Goal: Browse casually: Explore the website without a specific task or goal

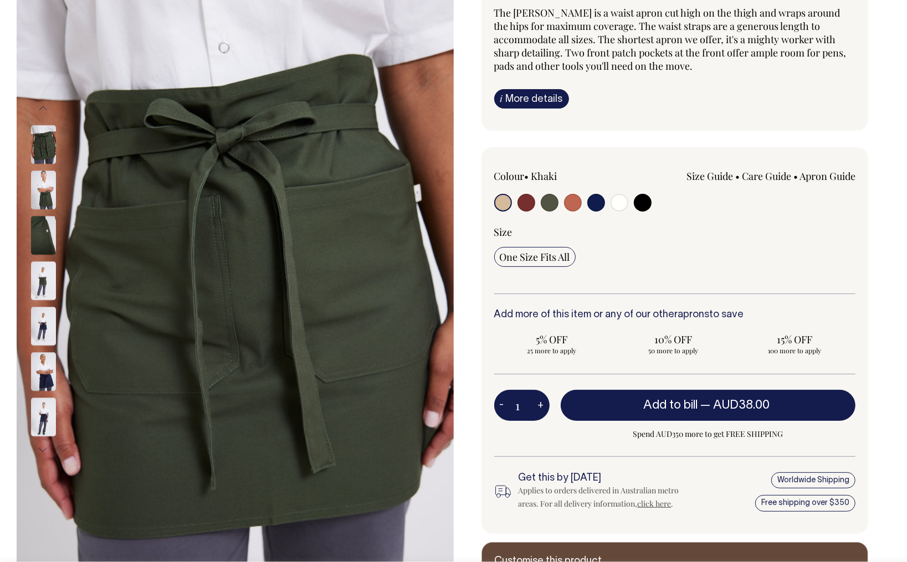
click at [39, 237] on img at bounding box center [43, 235] width 25 height 39
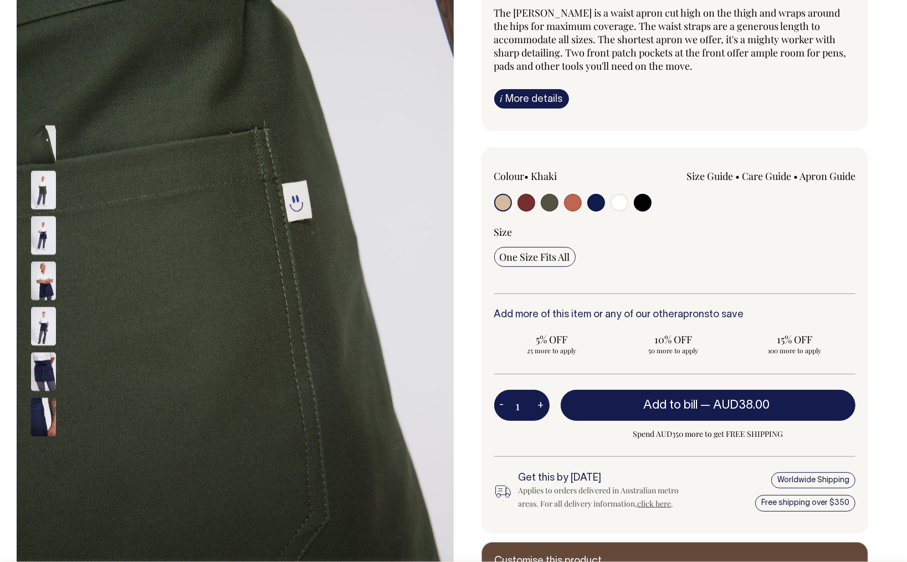
click at [47, 261] on img at bounding box center [43, 280] width 25 height 39
click at [48, 309] on img at bounding box center [43, 326] width 25 height 39
click at [55, 366] on img at bounding box center [43, 371] width 25 height 39
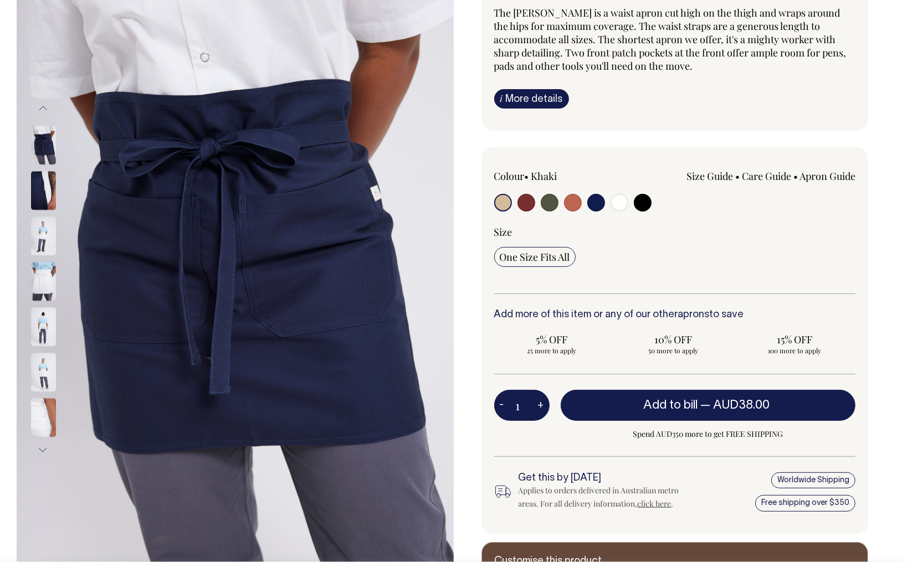
click at [42, 367] on img at bounding box center [43, 372] width 25 height 39
click at [45, 325] on img at bounding box center [43, 326] width 25 height 39
click at [43, 359] on img at bounding box center [43, 372] width 25 height 39
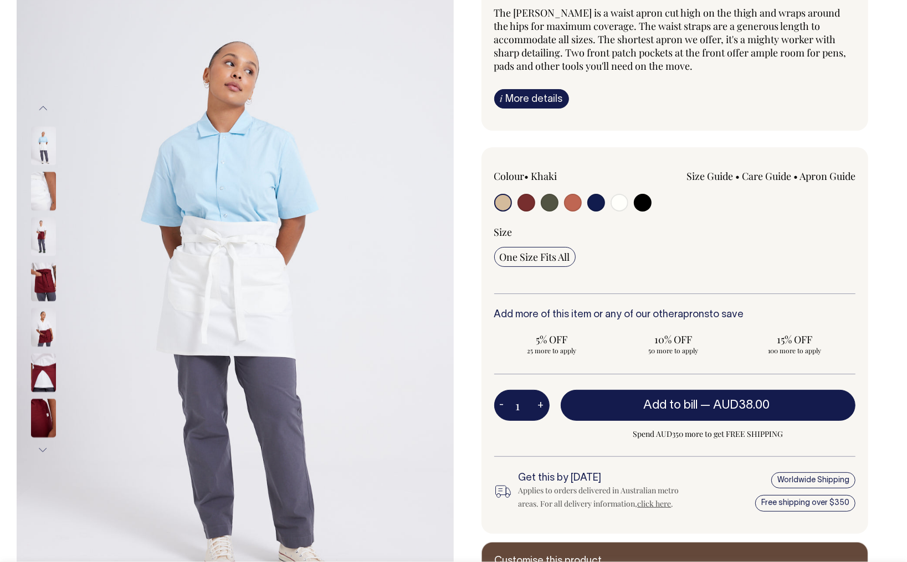
click at [45, 392] on img at bounding box center [43, 372] width 25 height 39
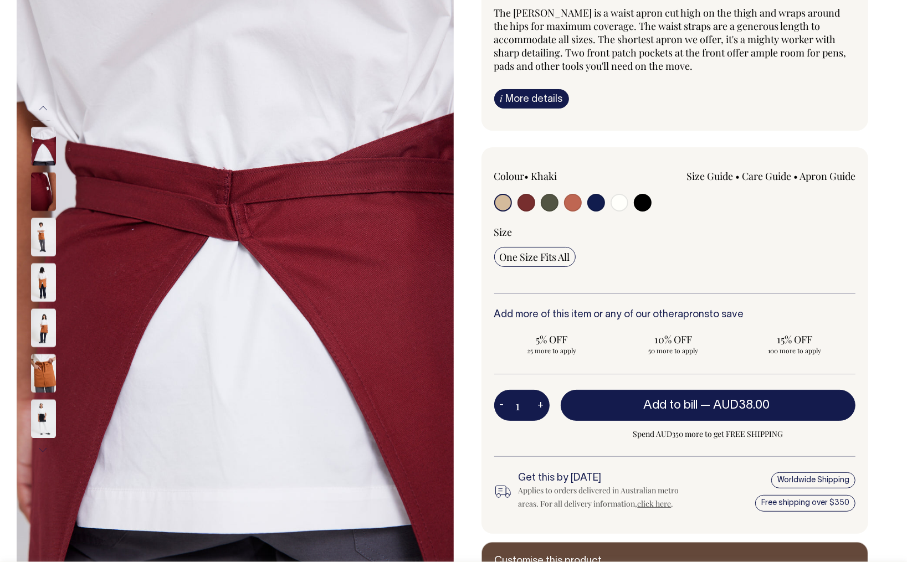
click at [47, 364] on img at bounding box center [43, 373] width 25 height 39
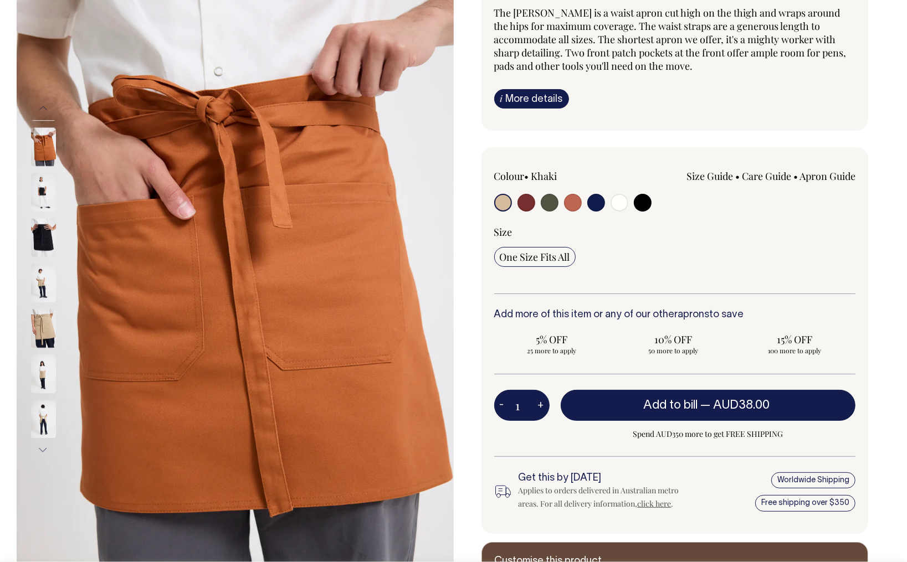
click at [45, 362] on img at bounding box center [43, 373] width 25 height 39
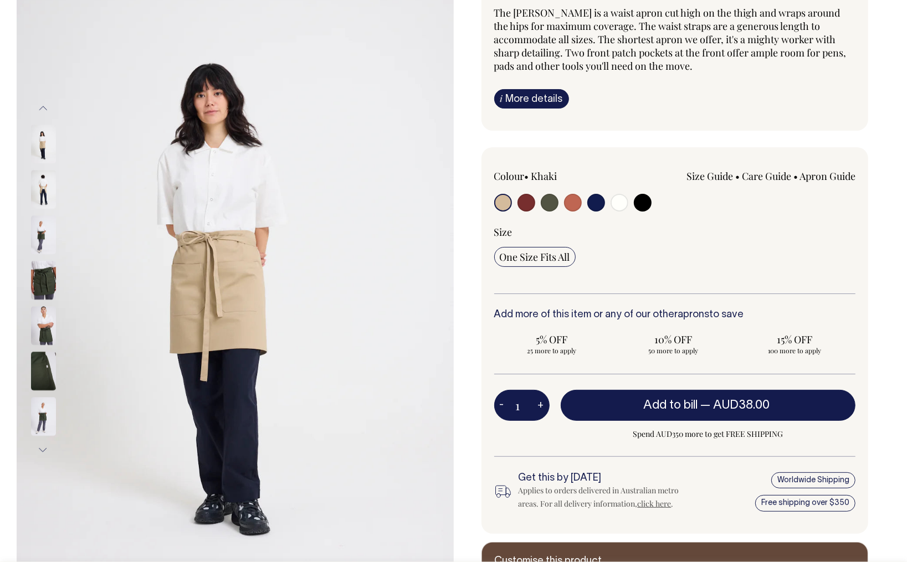
click at [49, 413] on img at bounding box center [43, 416] width 25 height 39
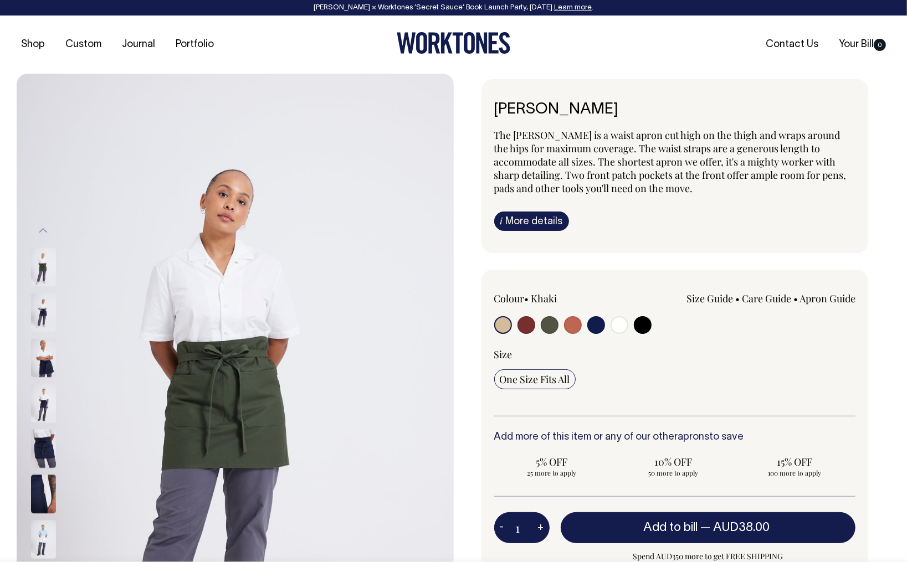
click at [41, 531] on img at bounding box center [43, 539] width 25 height 39
click at [148, 378] on img at bounding box center [235, 402] width 437 height 656
click at [46, 449] on img at bounding box center [43, 446] width 25 height 39
click at [52, 522] on img at bounding box center [43, 539] width 25 height 39
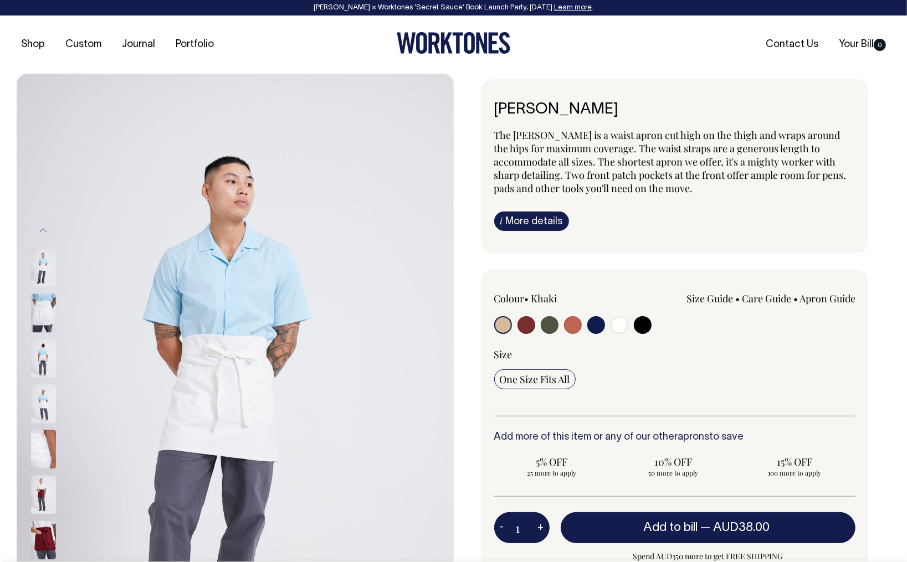
click at [46, 533] on img at bounding box center [43, 540] width 25 height 39
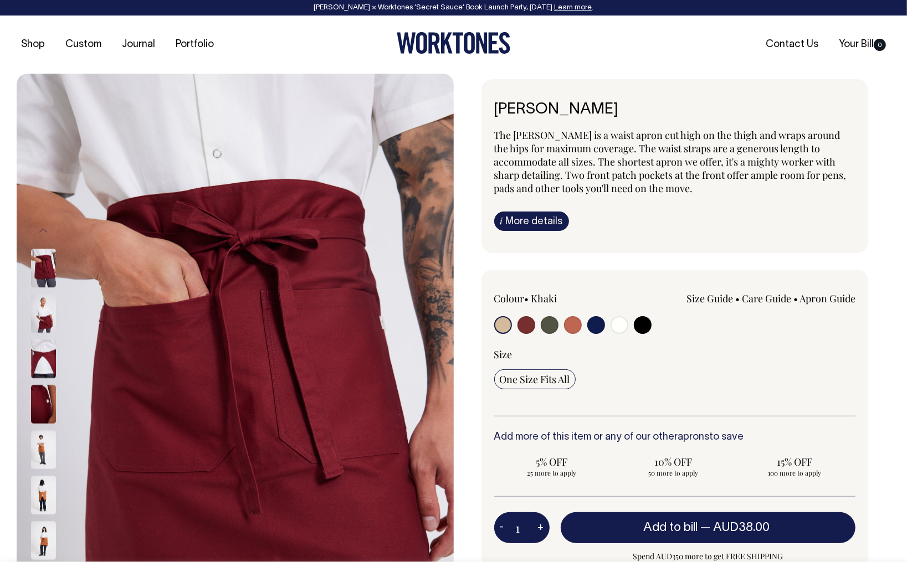
click at [37, 406] on img at bounding box center [43, 404] width 25 height 39
click at [37, 258] on img at bounding box center [43, 268] width 25 height 39
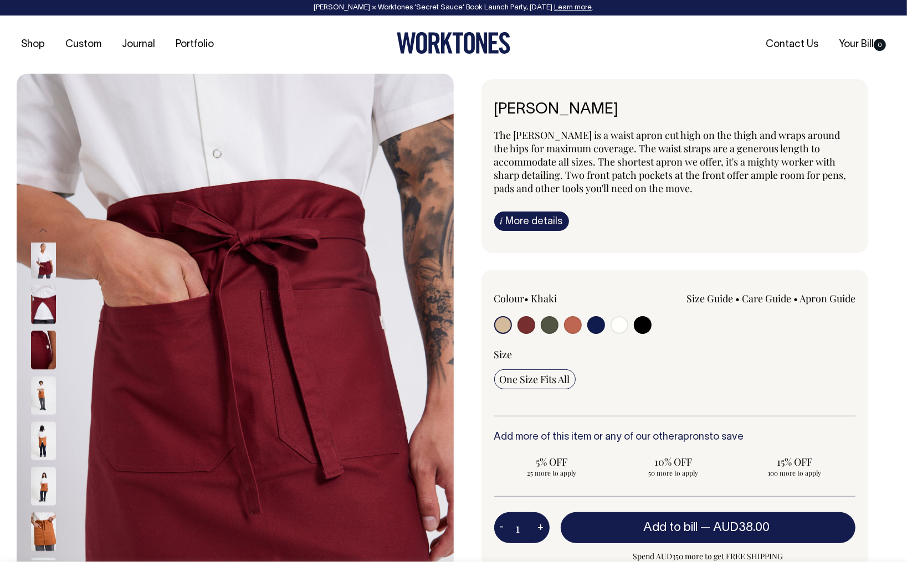
drag, startPoint x: 40, startPoint y: 476, endPoint x: 58, endPoint y: 297, distance: 179.8
click at [58, 418] on div at bounding box center [57, 440] width 55 height 45
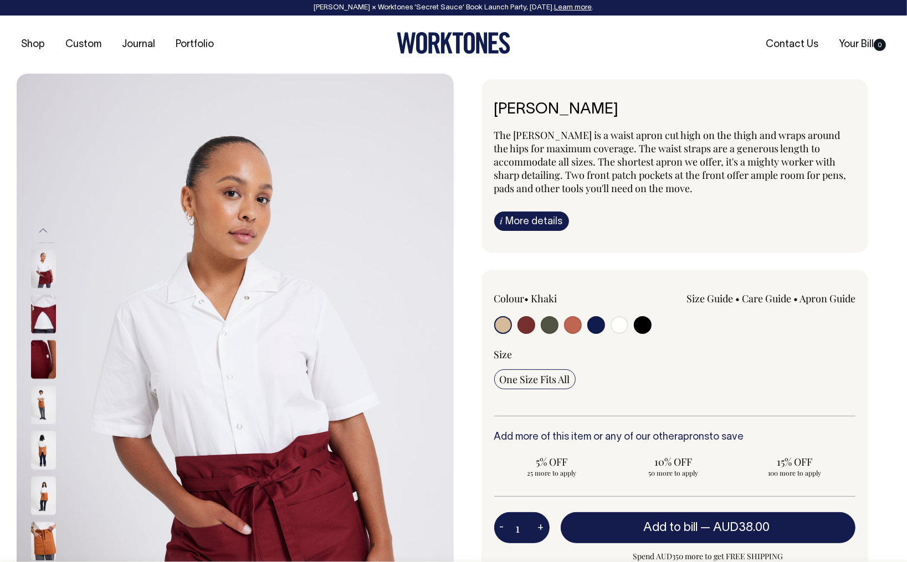
click at [50, 525] on img at bounding box center [43, 541] width 25 height 39
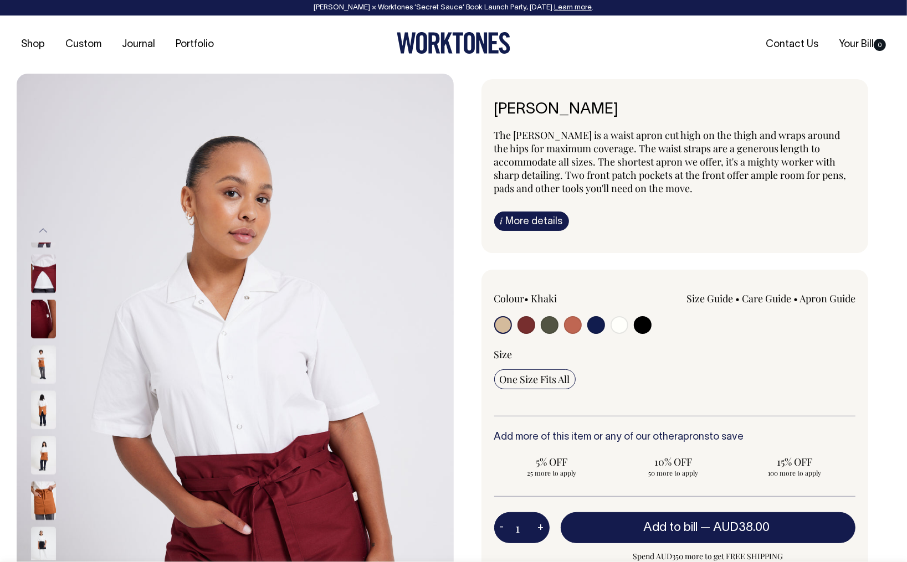
drag, startPoint x: 46, startPoint y: 518, endPoint x: 50, endPoint y: 289, distance: 229.9
click at [47, 321] on div at bounding box center [57, 452] width 55 height 3036
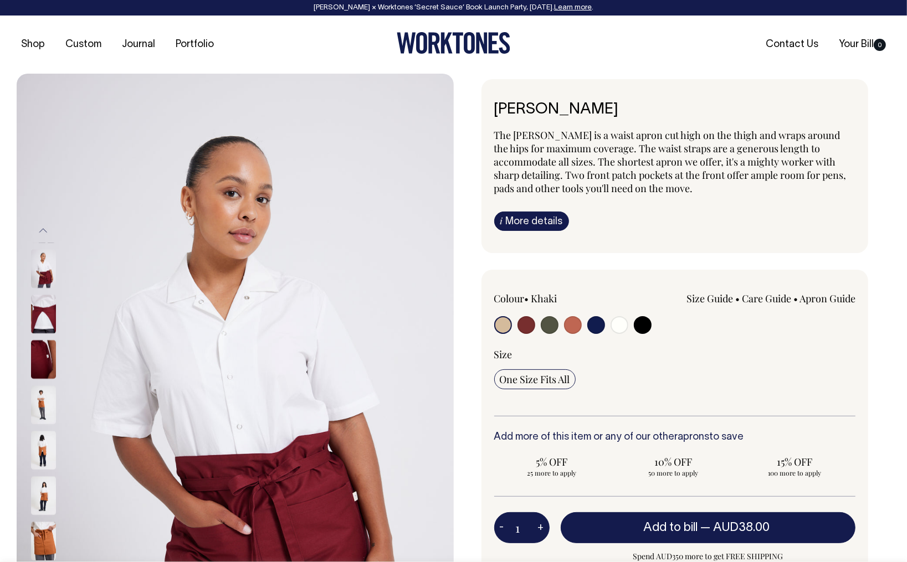
drag, startPoint x: 244, startPoint y: 279, endPoint x: 240, endPoint y: 187, distance: 92.0
click at [241, 194] on img at bounding box center [235, 402] width 437 height 656
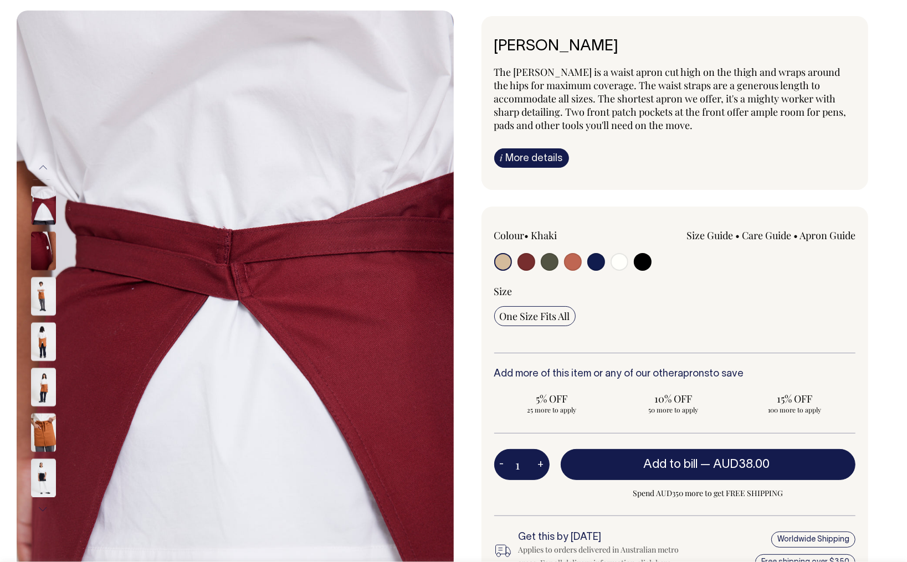
scroll to position [63, 0]
click at [43, 471] on img at bounding box center [43, 478] width 25 height 39
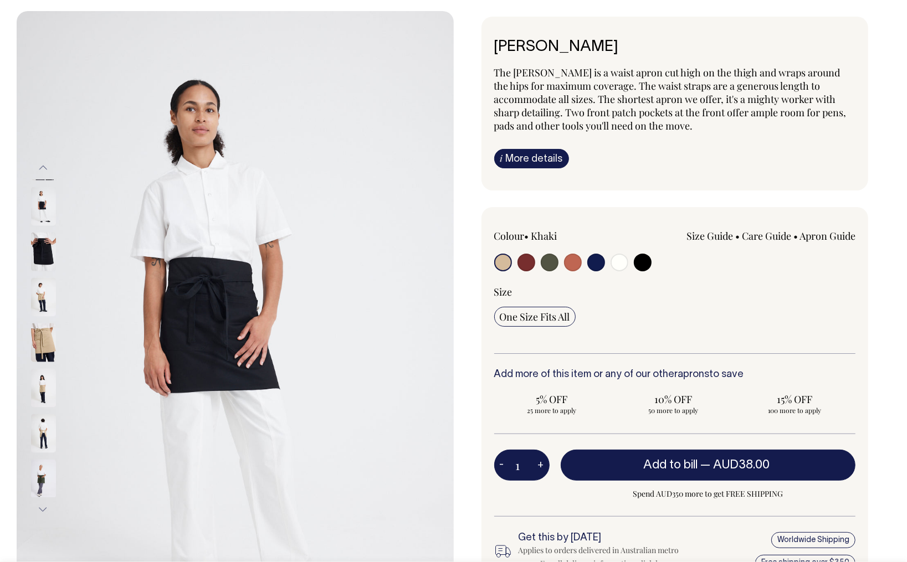
click at [39, 342] on img at bounding box center [43, 342] width 25 height 39
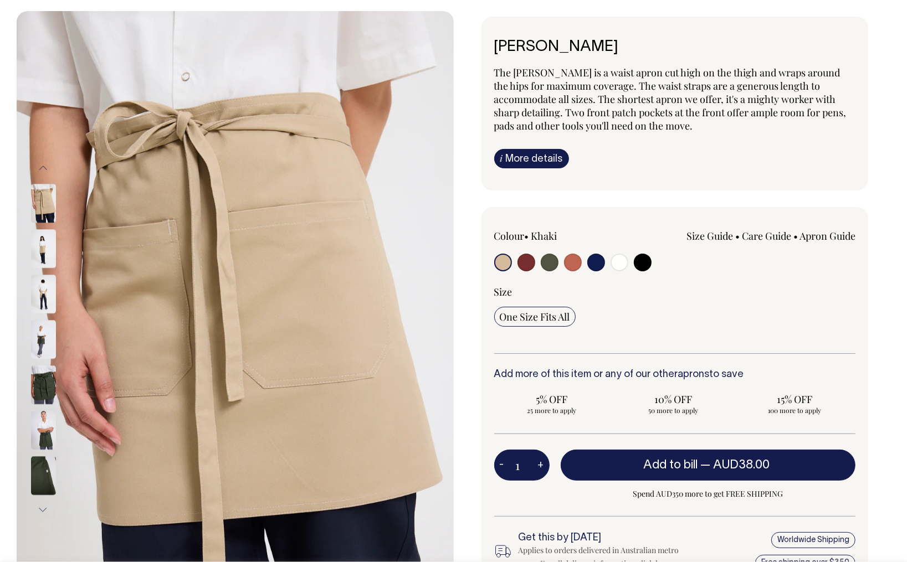
click at [35, 286] on img at bounding box center [43, 294] width 25 height 39
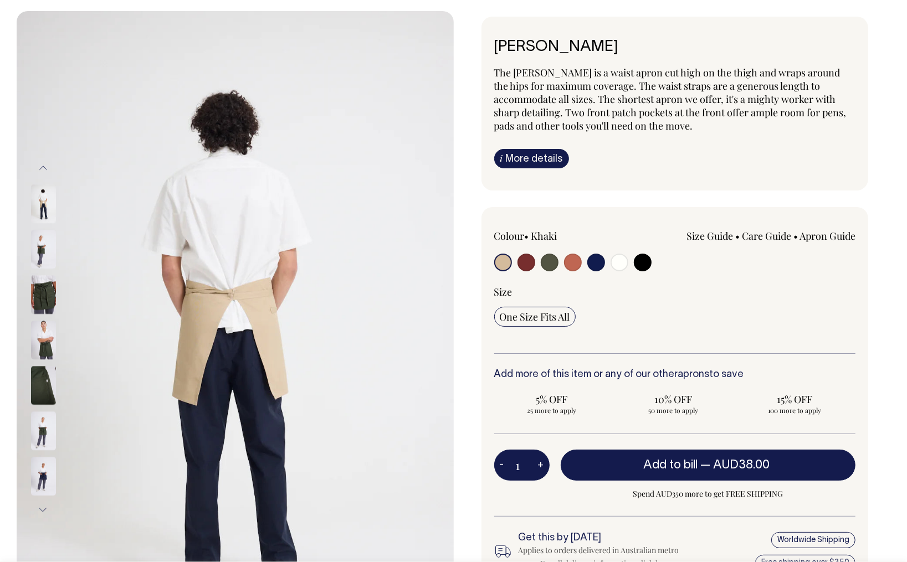
click at [43, 195] on img at bounding box center [43, 203] width 25 height 39
click at [40, 166] on button "Previous" at bounding box center [43, 168] width 17 height 25
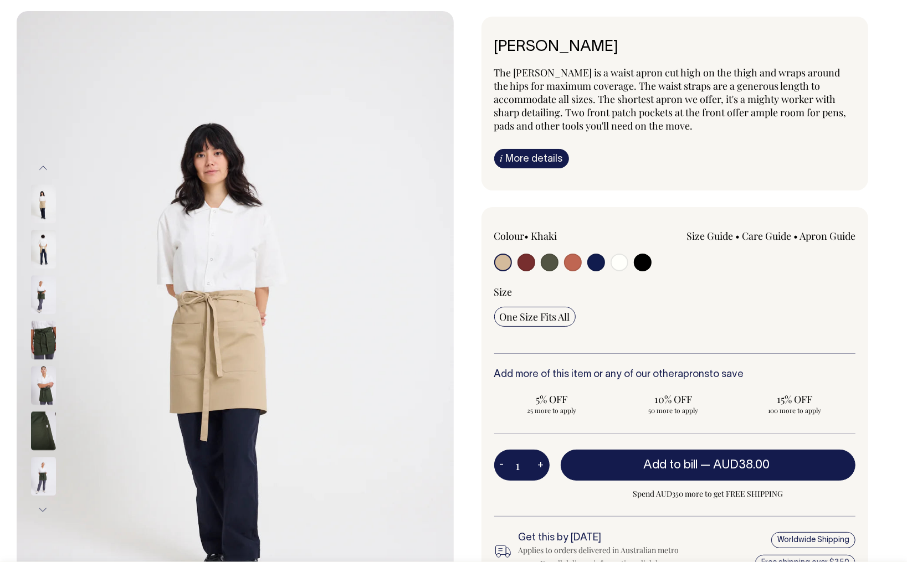
click at [42, 197] on img at bounding box center [43, 203] width 25 height 39
click at [40, 199] on img at bounding box center [43, 203] width 25 height 39
click at [43, 169] on button "Previous" at bounding box center [43, 168] width 17 height 25
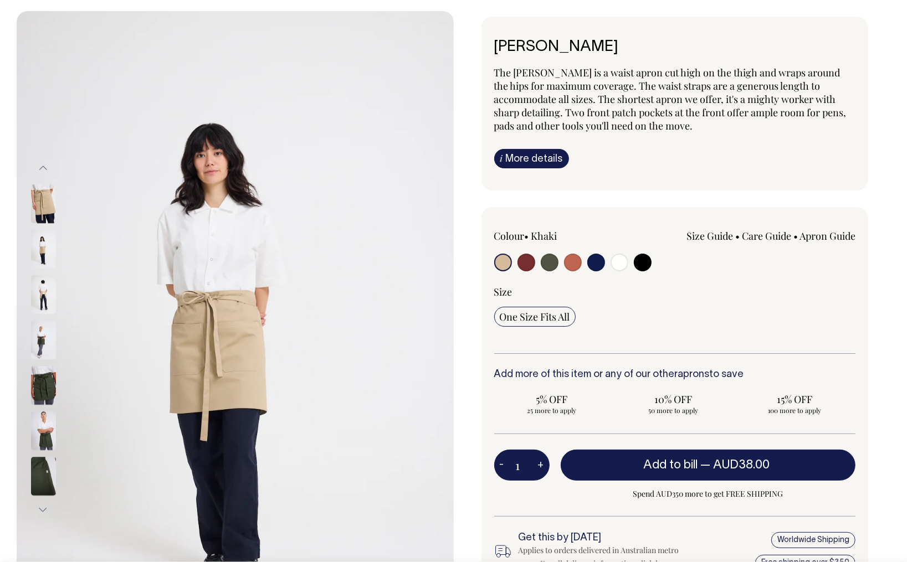
click at [43, 169] on button "Previous" at bounding box center [43, 168] width 17 height 25
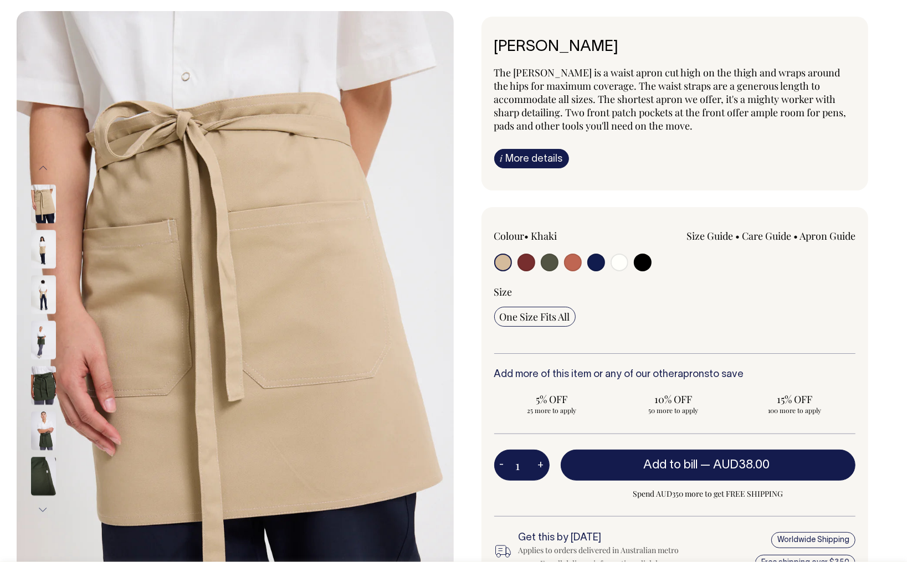
click at [43, 169] on button "Previous" at bounding box center [43, 168] width 17 height 25
click at [43, 168] on button "Previous" at bounding box center [43, 168] width 17 height 25
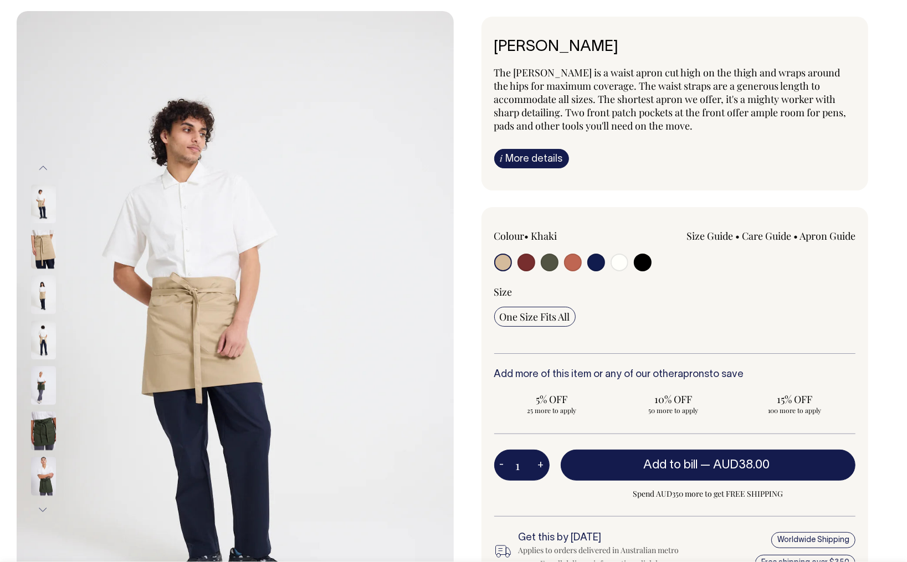
click at [42, 173] on button "Previous" at bounding box center [43, 168] width 17 height 25
click at [42, 172] on button "Previous" at bounding box center [43, 168] width 17 height 25
click at [43, 172] on button "Previous" at bounding box center [43, 168] width 17 height 25
click at [44, 171] on button "Previous" at bounding box center [43, 168] width 17 height 25
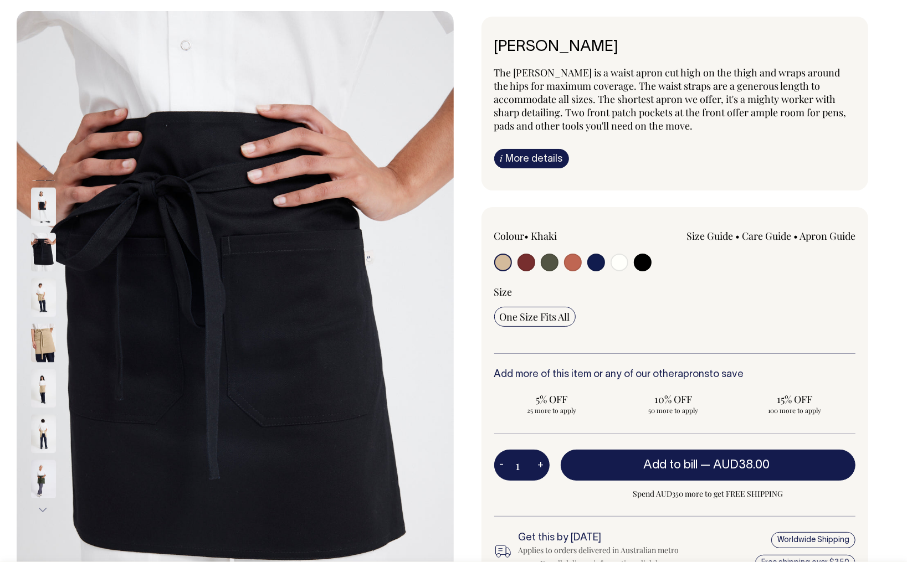
click at [44, 171] on button "Previous" at bounding box center [43, 168] width 17 height 25
click at [44, 169] on button "Previous" at bounding box center [43, 167] width 17 height 25
click at [44, 170] on button "Previous" at bounding box center [43, 167] width 17 height 25
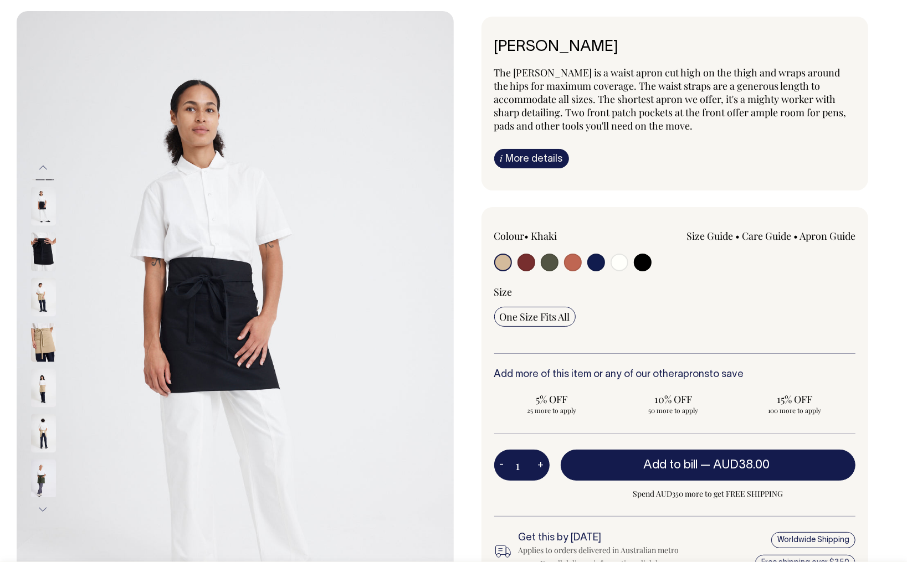
click at [44, 171] on button "Previous" at bounding box center [43, 167] width 17 height 25
click at [44, 172] on button "Previous" at bounding box center [43, 167] width 17 height 25
click at [44, 174] on button "Previous" at bounding box center [43, 167] width 17 height 25
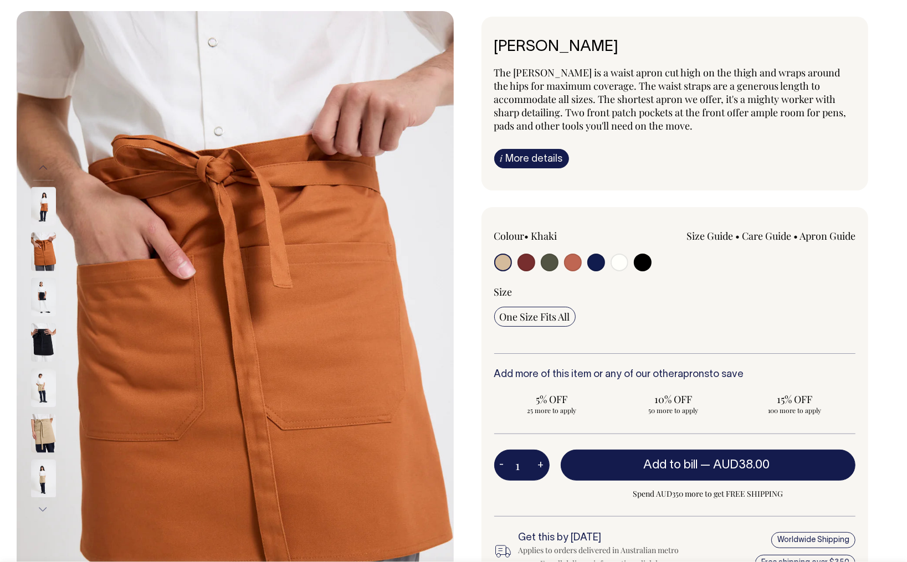
click at [44, 174] on button "Previous" at bounding box center [43, 168] width 17 height 25
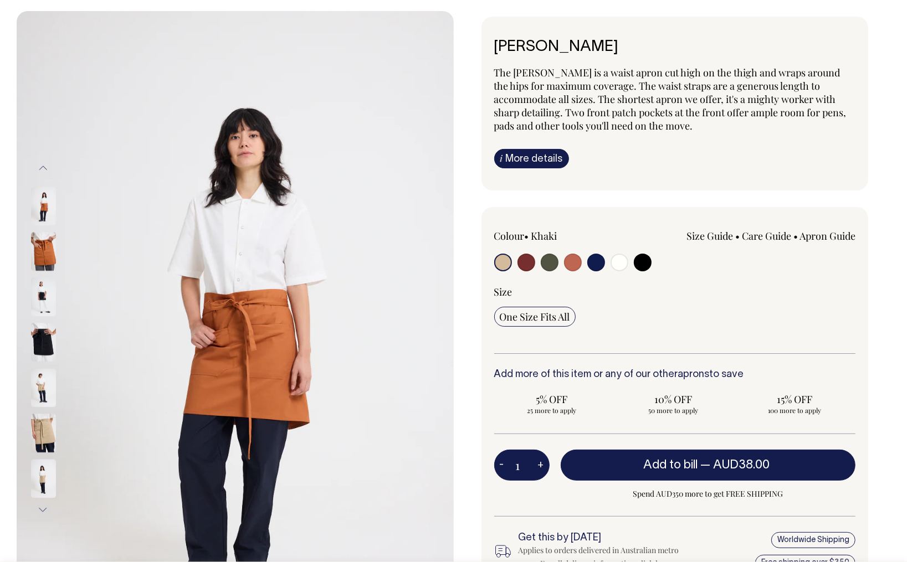
click at [45, 168] on button "Previous" at bounding box center [43, 168] width 17 height 25
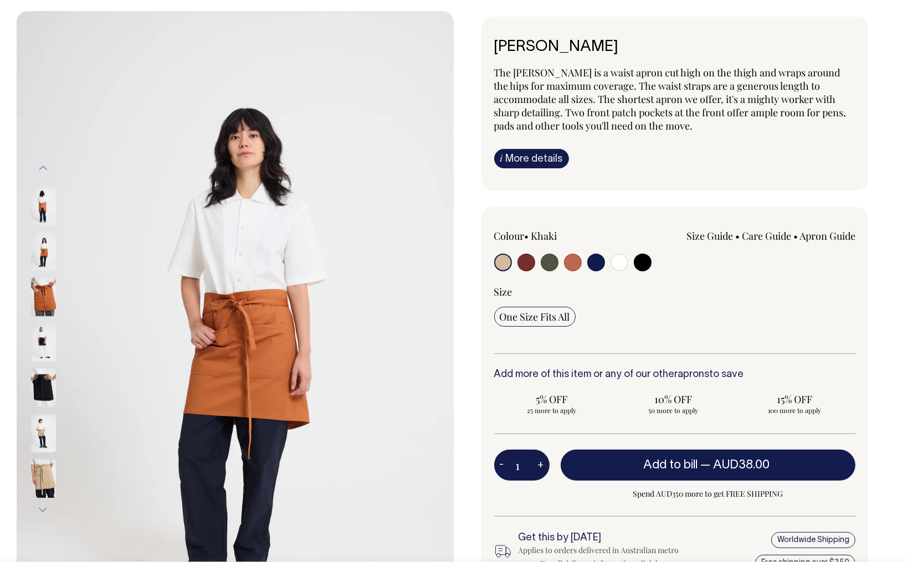
click at [45, 168] on button "Previous" at bounding box center [43, 168] width 17 height 25
click at [46, 168] on button "Previous" at bounding box center [43, 168] width 17 height 25
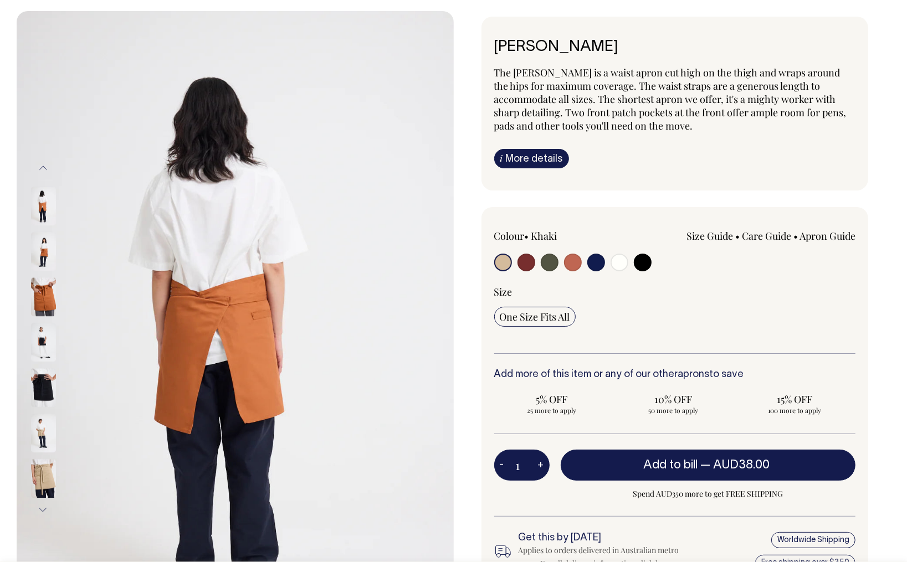
click at [244, 309] on img at bounding box center [235, 339] width 437 height 656
click at [47, 375] on img at bounding box center [43, 387] width 25 height 39
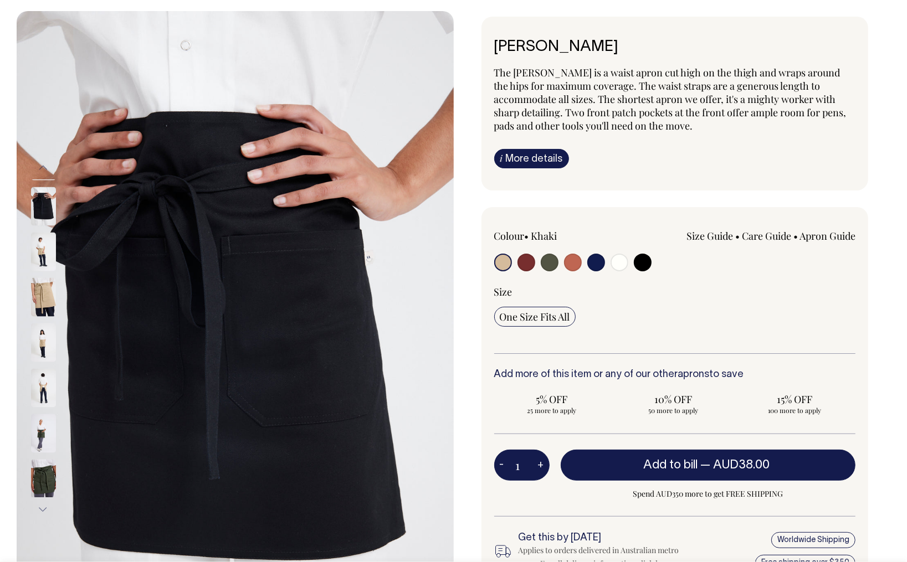
click at [47, 507] on button "Next" at bounding box center [43, 509] width 17 height 25
click at [43, 507] on button "Next" at bounding box center [43, 509] width 17 height 25
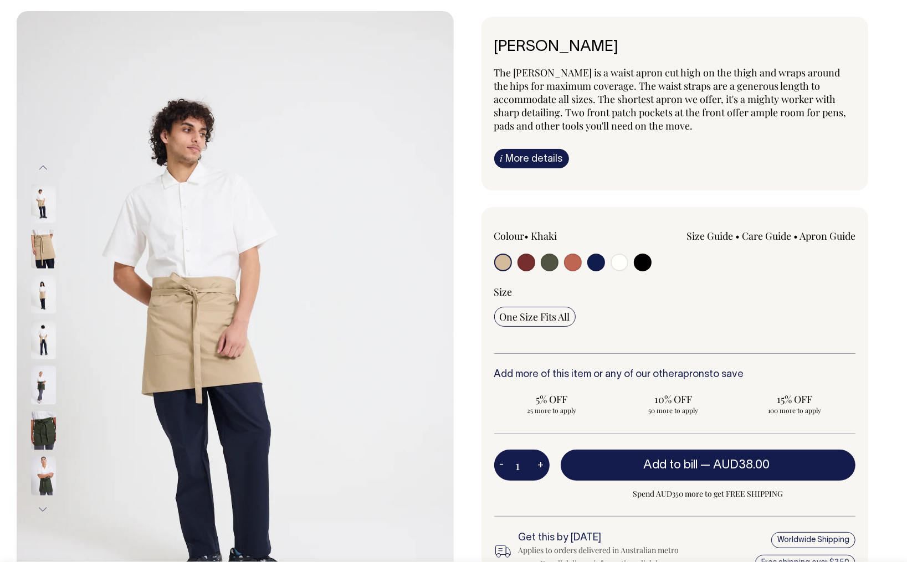
click at [43, 507] on button "Next" at bounding box center [43, 509] width 17 height 25
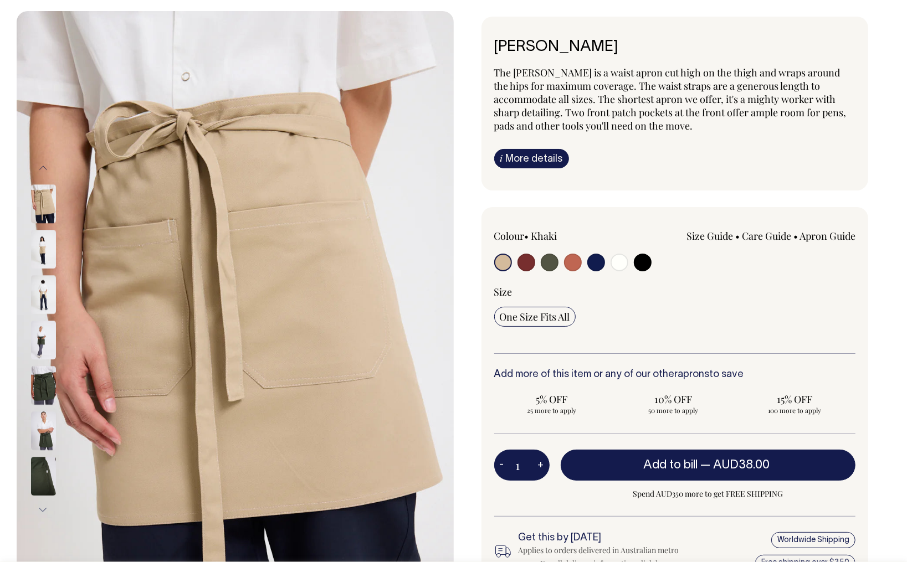
click at [43, 508] on button "Next" at bounding box center [43, 509] width 17 height 25
click at [44, 509] on button "Next" at bounding box center [43, 509] width 17 height 25
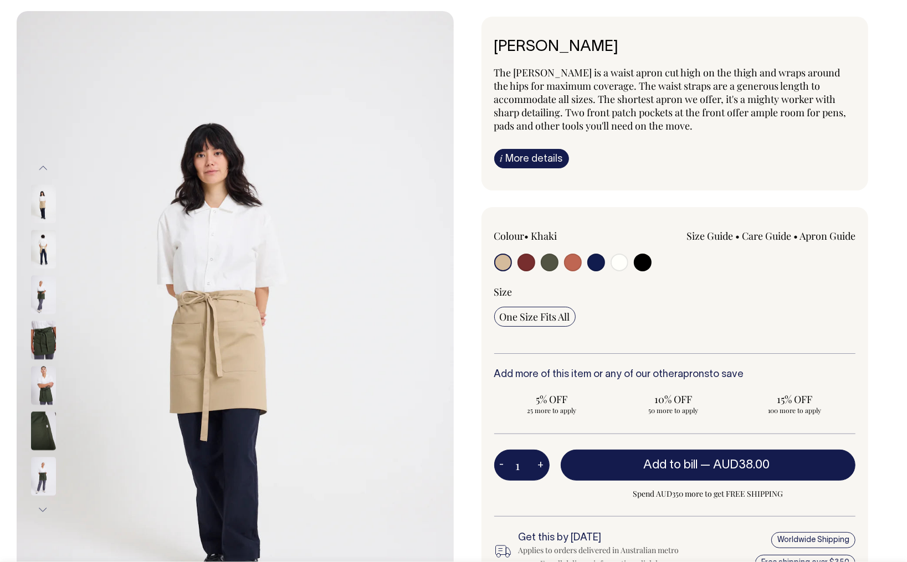
click at [45, 510] on button "Next" at bounding box center [43, 509] width 17 height 25
click at [48, 510] on button "Next" at bounding box center [43, 509] width 17 height 25
click at [45, 512] on button "Next" at bounding box center [43, 509] width 17 height 25
click at [46, 512] on button "Next" at bounding box center [43, 509] width 17 height 25
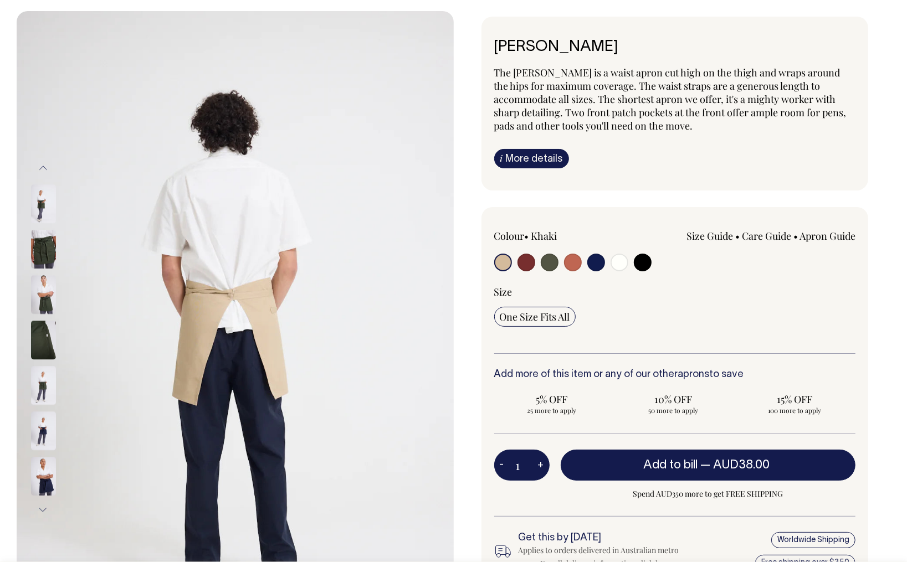
click at [38, 506] on button "Next" at bounding box center [43, 509] width 17 height 25
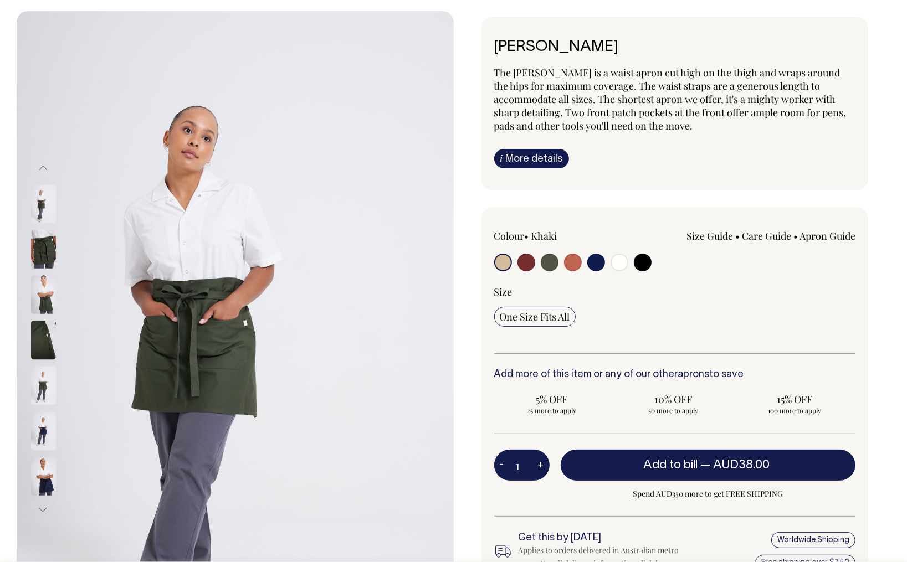
click at [39, 504] on button "Next" at bounding box center [43, 509] width 17 height 25
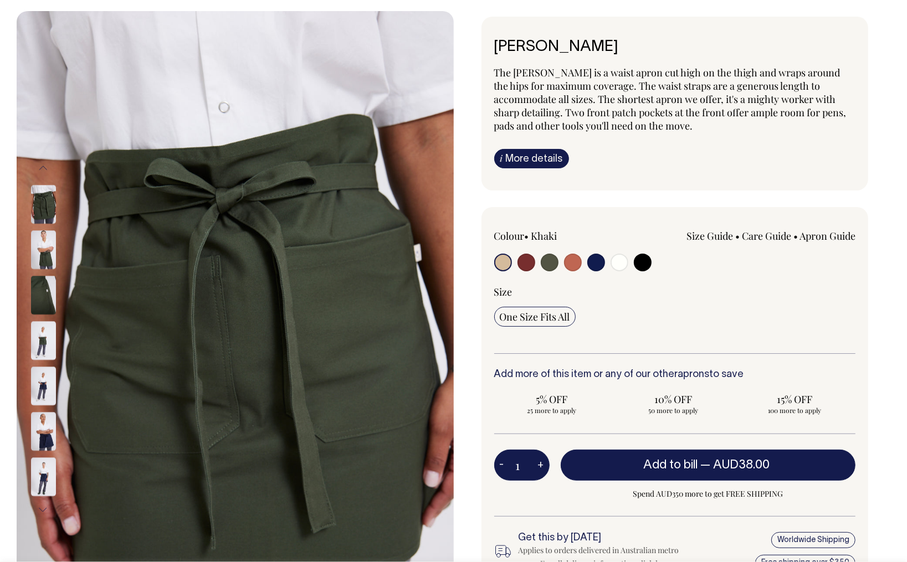
click at [43, 506] on button "Next" at bounding box center [43, 509] width 17 height 25
click at [45, 503] on button "Next" at bounding box center [43, 509] width 17 height 25
click at [42, 506] on button "Next" at bounding box center [43, 509] width 17 height 25
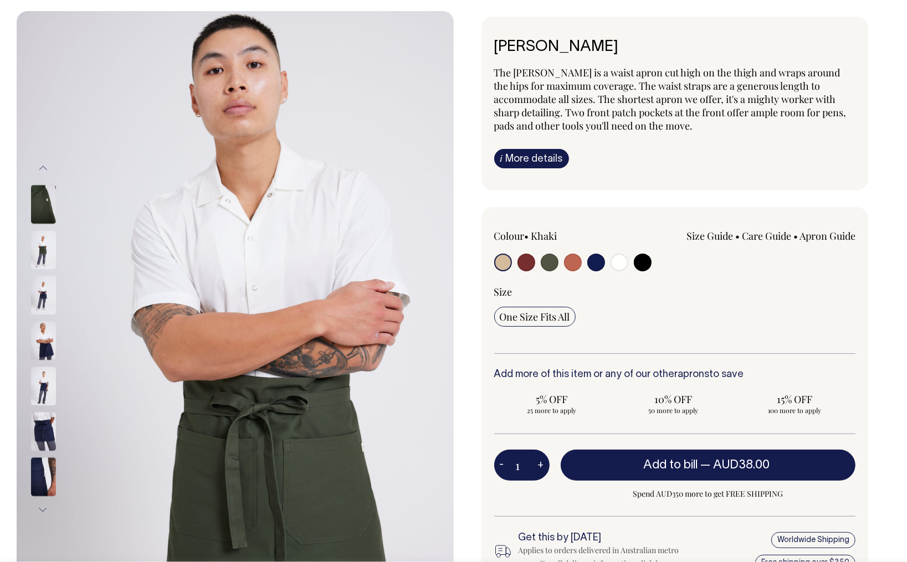
drag, startPoint x: 42, startPoint y: 506, endPoint x: 40, endPoint y: 499, distance: 7.9
click at [42, 506] on button "Next" at bounding box center [43, 509] width 17 height 25
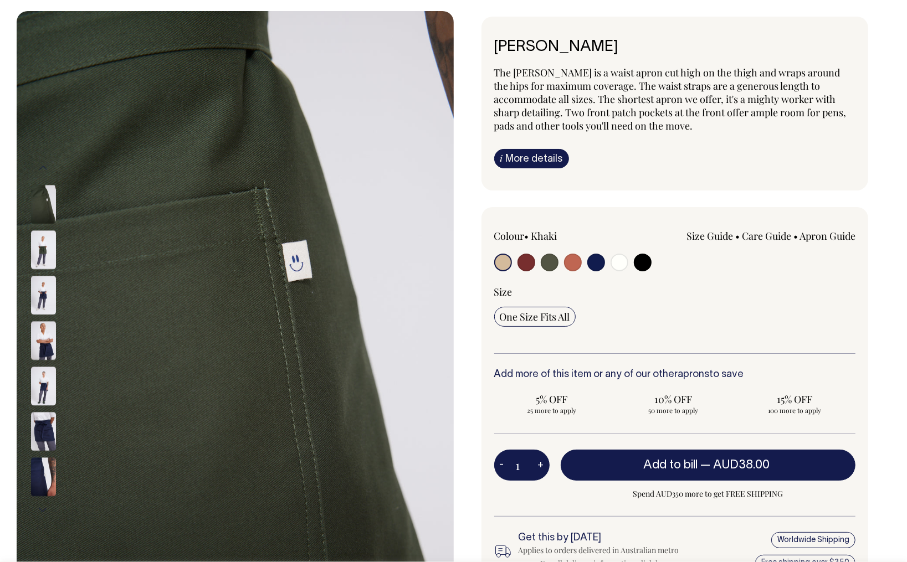
click at [41, 470] on img at bounding box center [43, 477] width 25 height 39
click at [27, 414] on img at bounding box center [235, 339] width 437 height 656
